Goal: Information Seeking & Learning: Check status

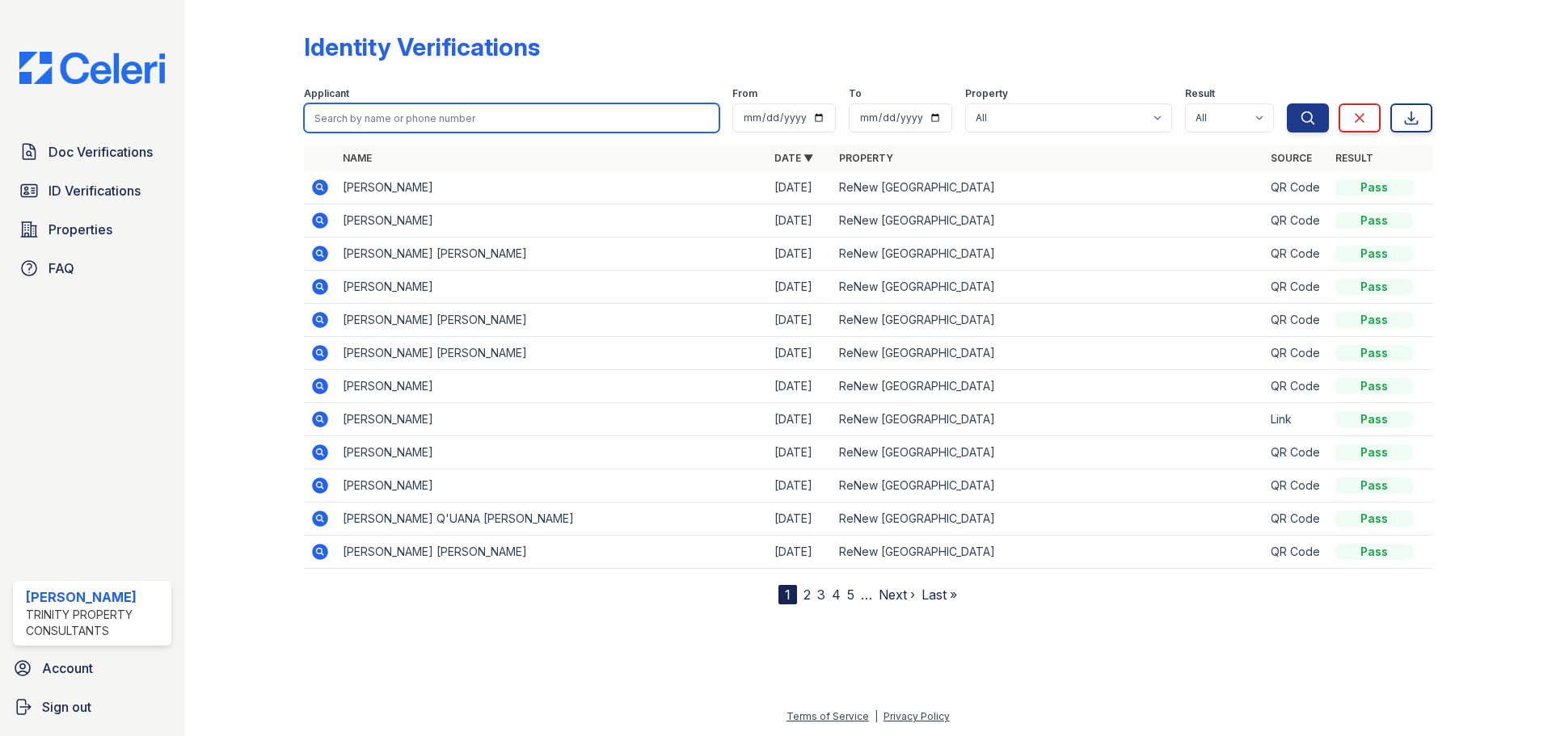
click at [350, 110] on input "search" at bounding box center [511, 117] width 415 height 29
type input "k"
type input "luv"
click at [1287, 103] on button "Search" at bounding box center [1308, 117] width 42 height 29
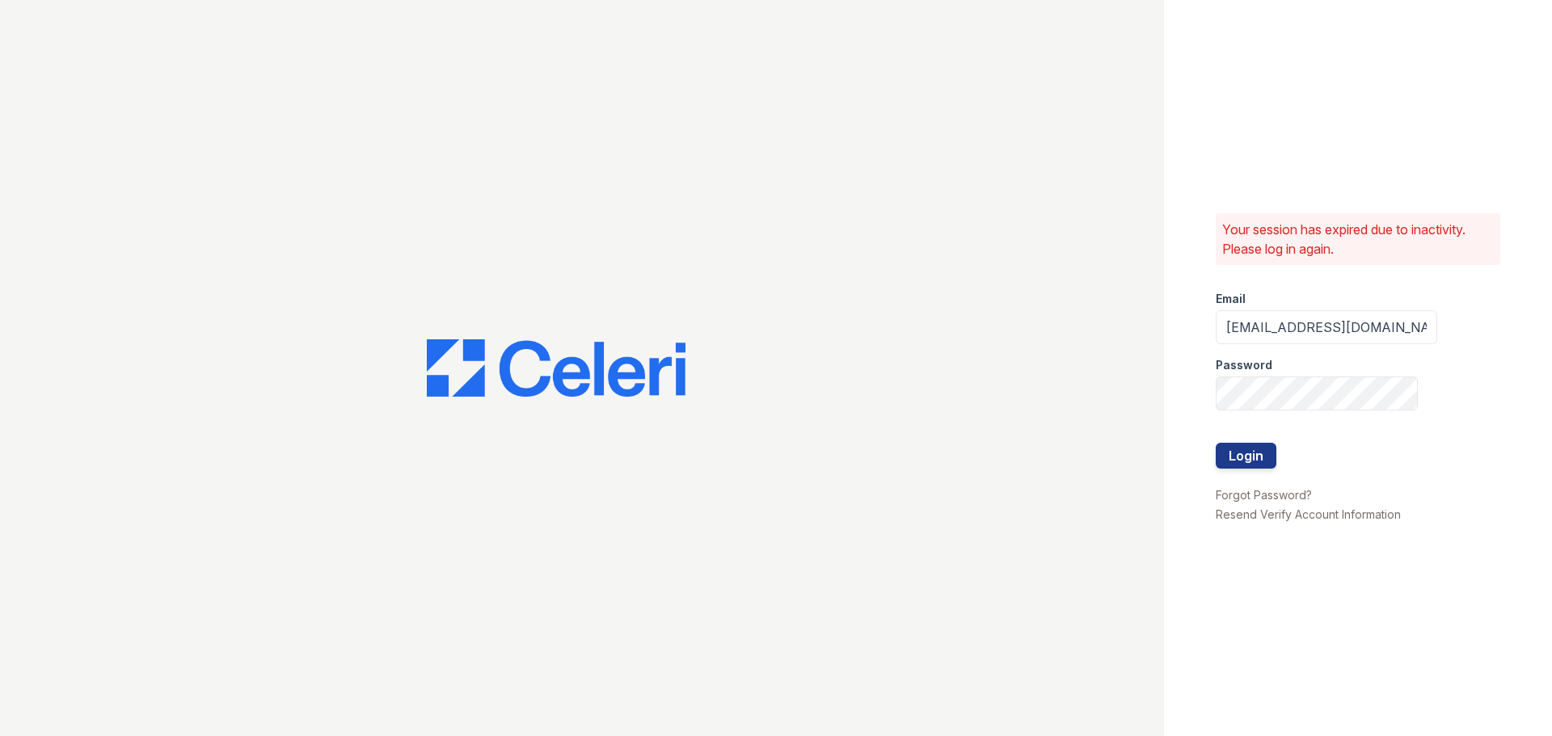
click at [1213, 456] on div "Your session has expired due to inactivity. Please log in again. Email [EMAIL_A…" at bounding box center [1358, 368] width 388 height 736
click at [1229, 453] on button "Login" at bounding box center [1246, 456] width 61 height 26
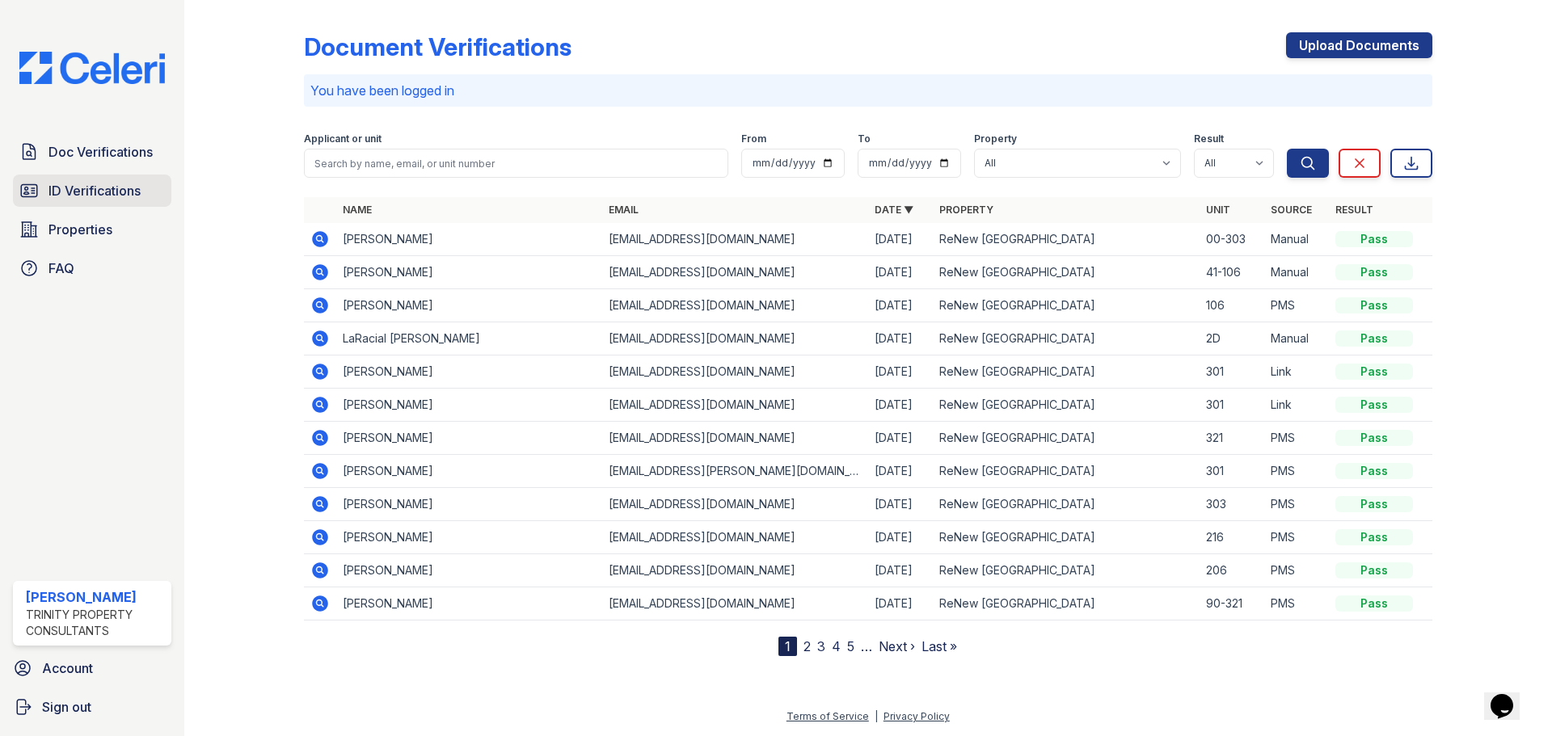
click at [90, 198] on span "ID Verifications" at bounding box center [94, 190] width 92 height 19
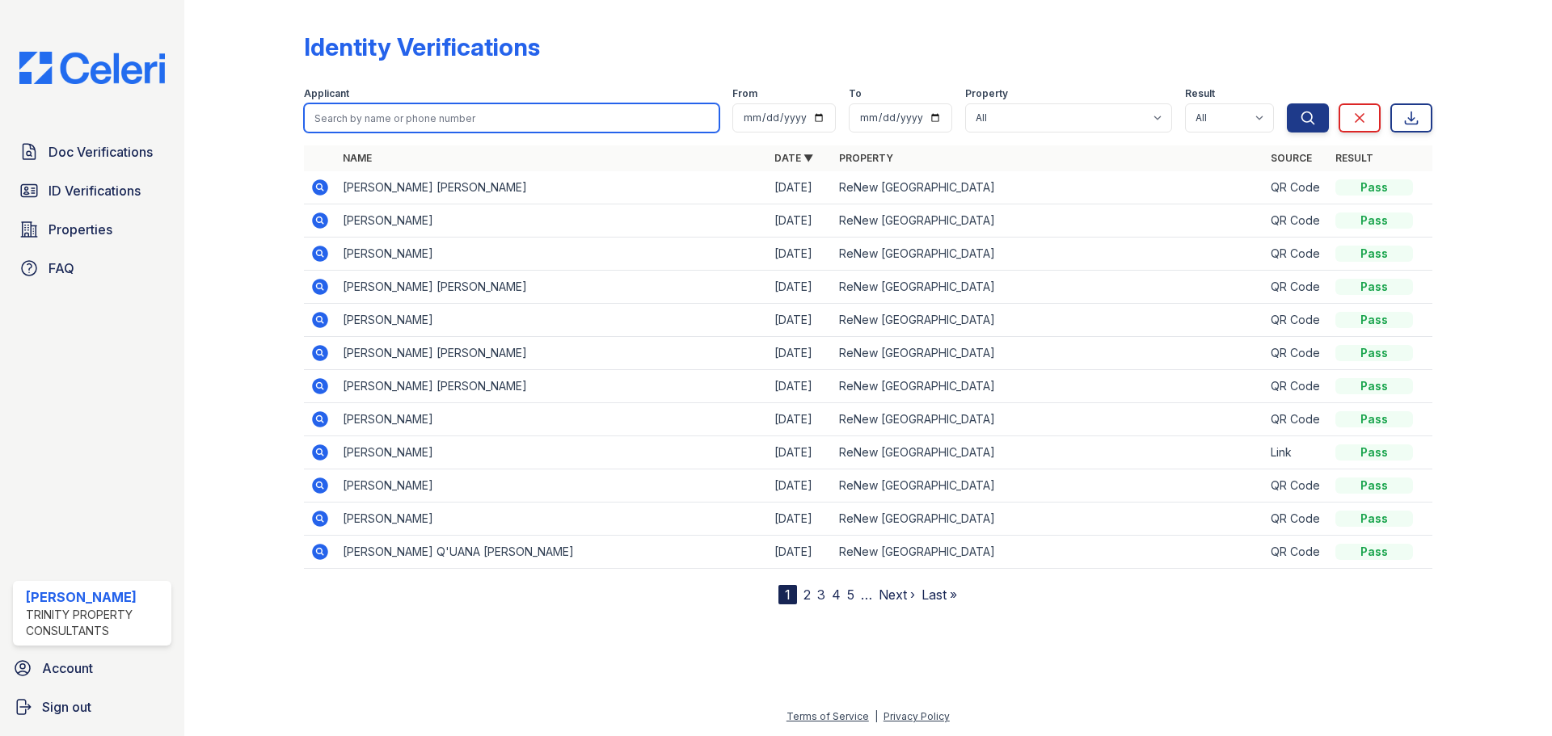
click at [385, 123] on input "search" at bounding box center [511, 117] width 415 height 29
type input "luv"
click at [1287, 103] on button "Search" at bounding box center [1308, 117] width 42 height 29
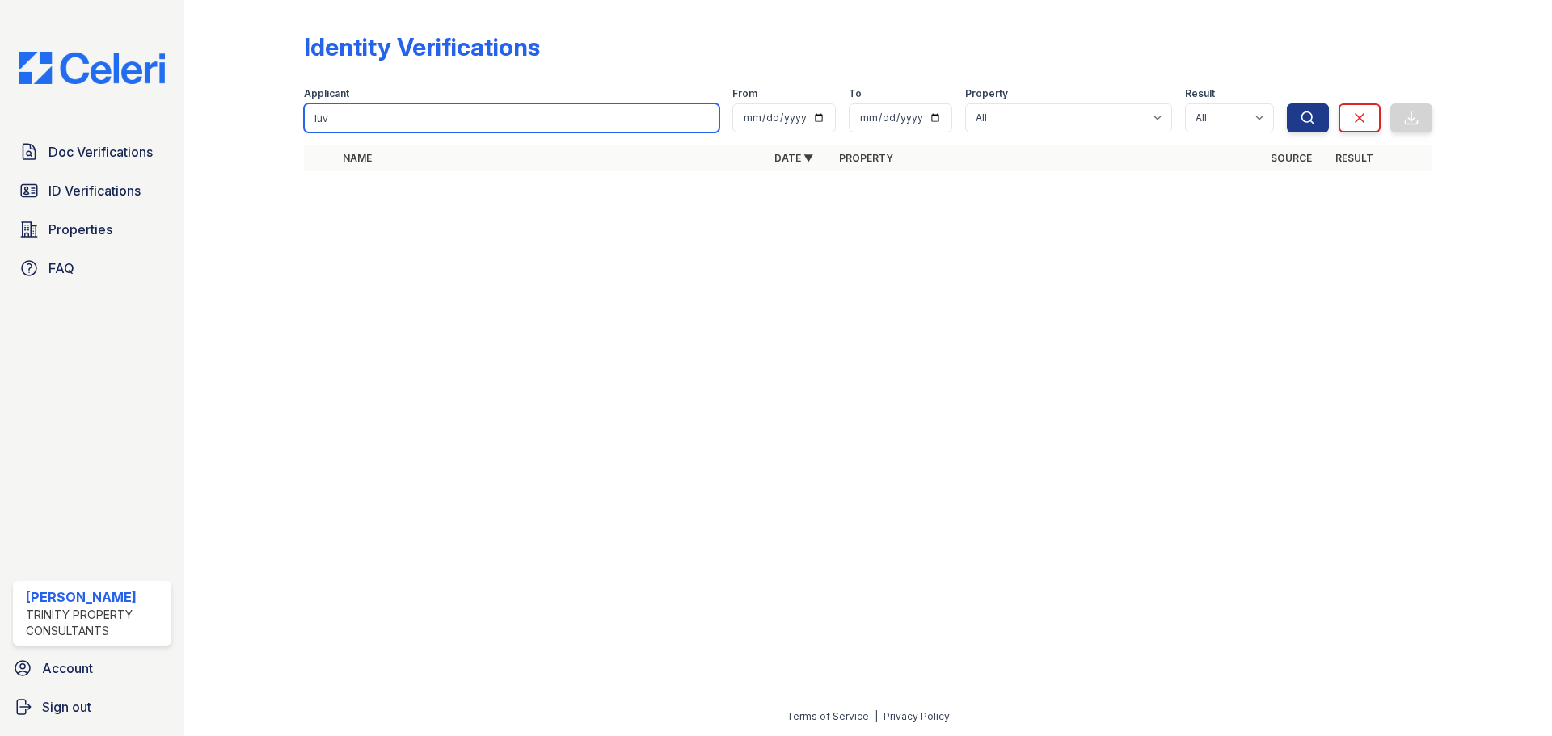
click at [385, 123] on input "luv" at bounding box center [511, 117] width 415 height 29
type input "l"
type input "[PERSON_NAME]"
click at [1287, 103] on button "Search" at bounding box center [1308, 117] width 42 height 29
click at [364, 112] on input "[PERSON_NAME]" at bounding box center [511, 117] width 415 height 29
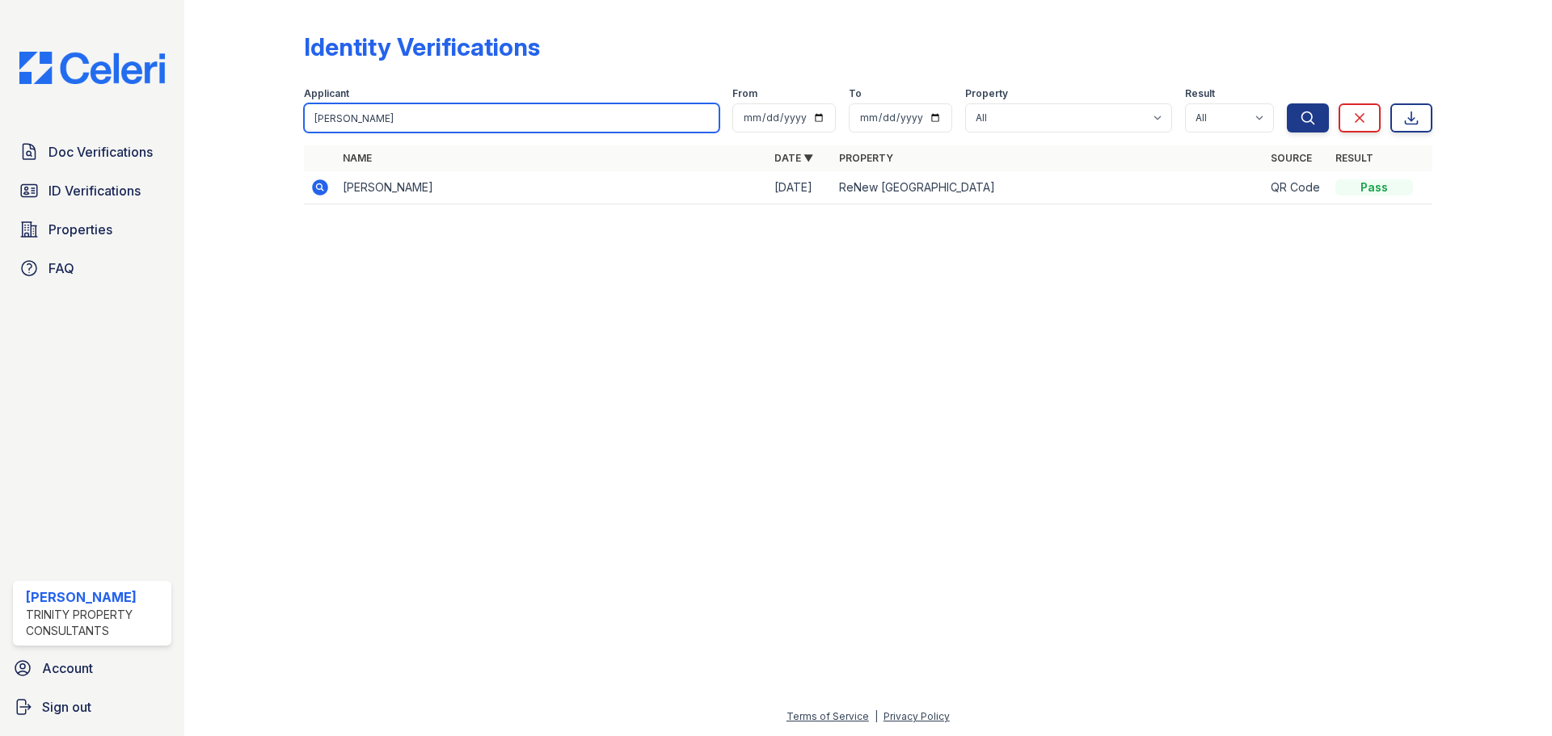
click at [368, 114] on input "[PERSON_NAME]" at bounding box center [511, 117] width 415 height 29
type input "luv"
click at [1287, 103] on button "Search" at bounding box center [1308, 117] width 42 height 29
